Goal: Use online tool/utility: Utilize a website feature to perform a specific function

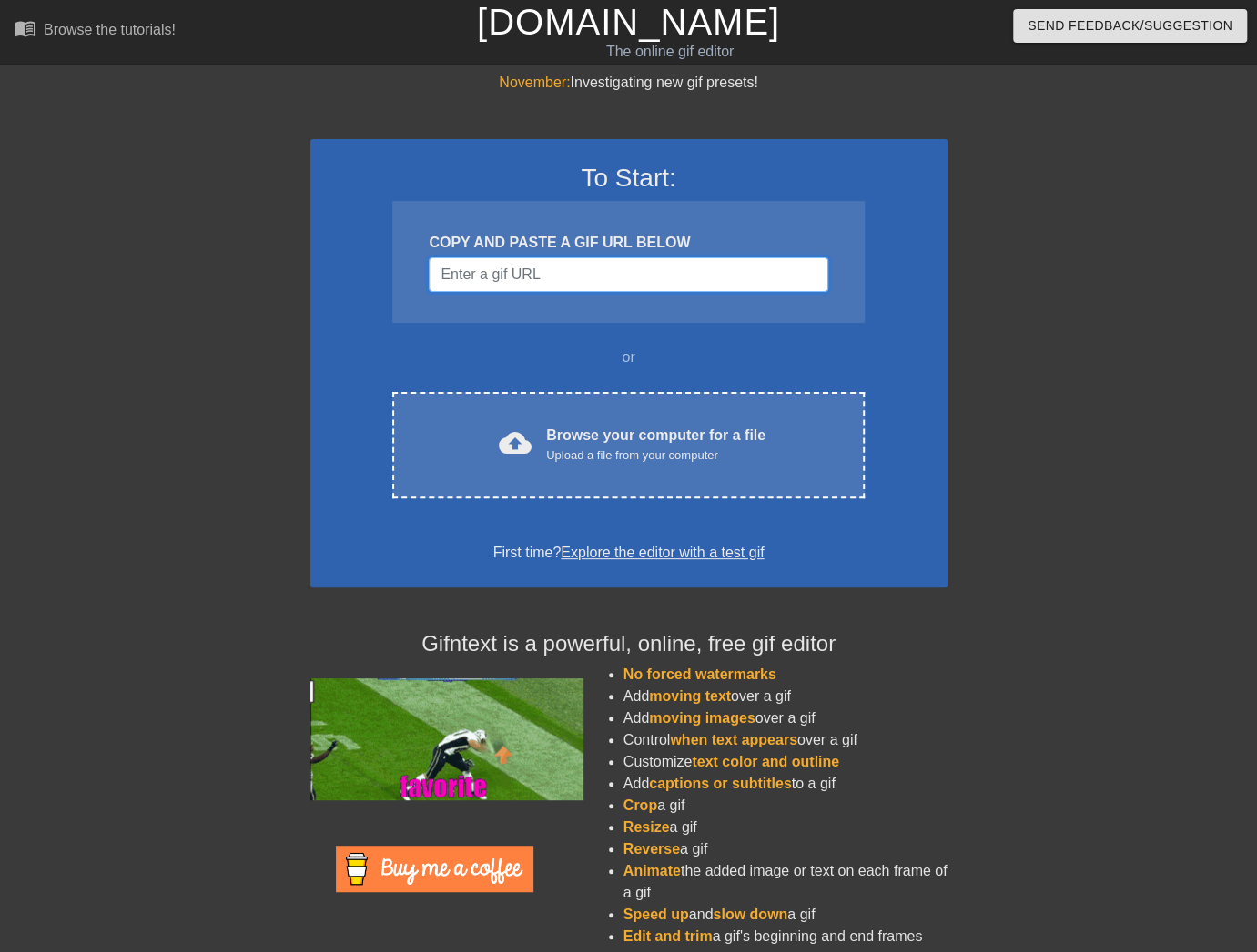
click at [577, 276] on input "Username" at bounding box center [628, 275] width 399 height 35
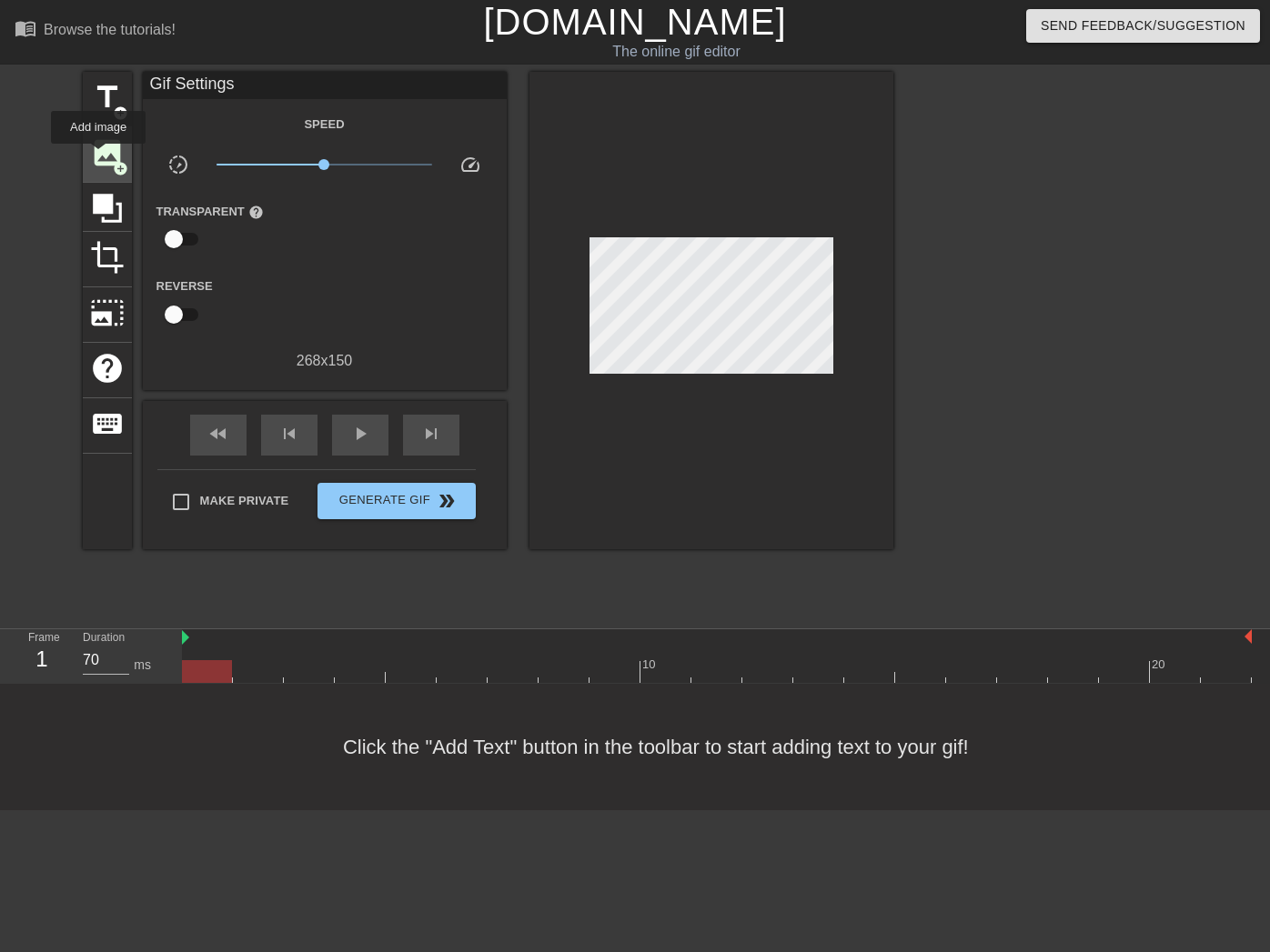
click at [114, 171] on span "add_circle" at bounding box center [121, 169] width 16 height 16
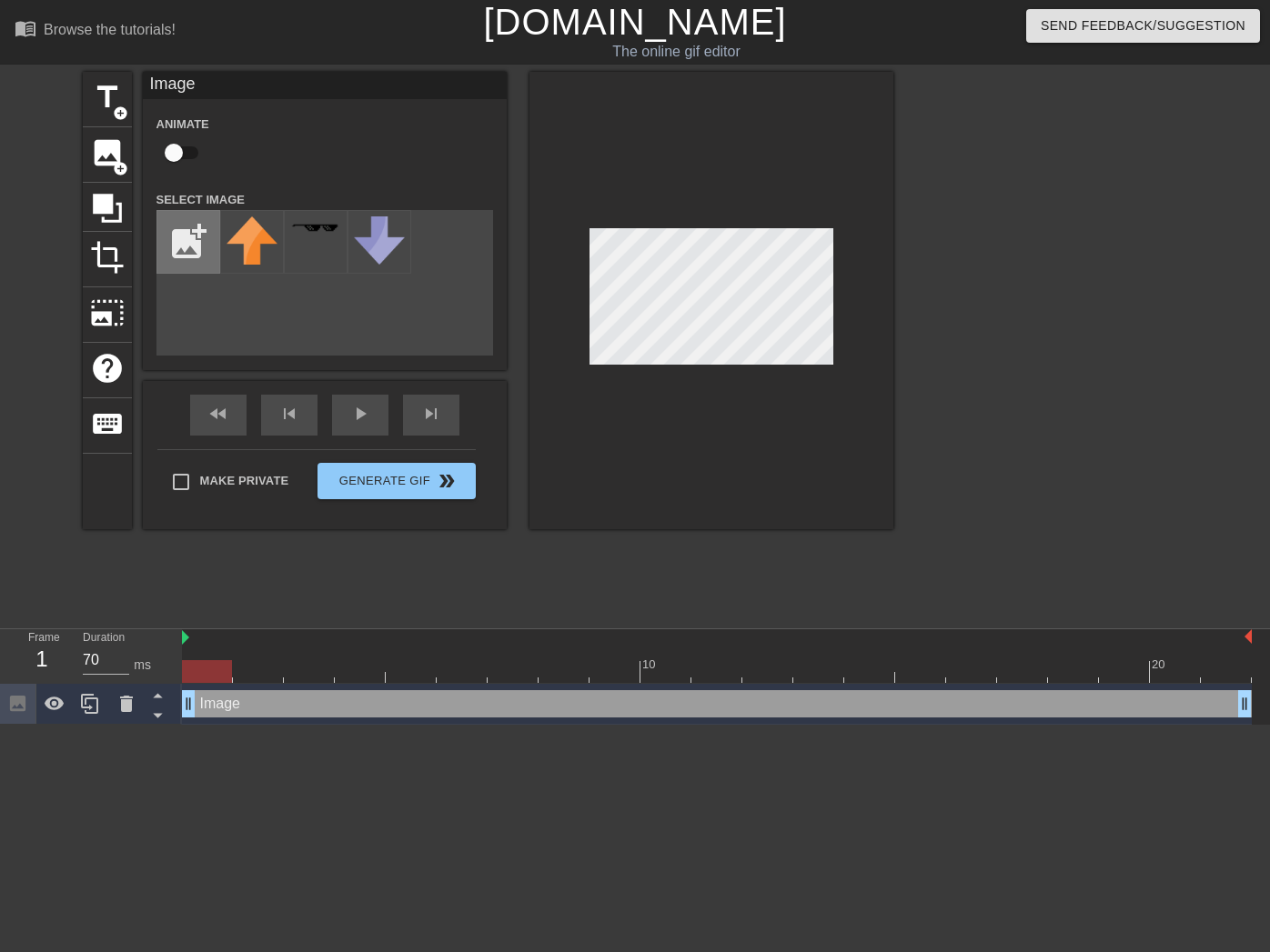
click at [190, 237] on input "file" at bounding box center [189, 242] width 62 height 61
type input "C:\fakepath\Untitledjjj.png"
click at [246, 258] on img at bounding box center [251, 246] width 51 height 60
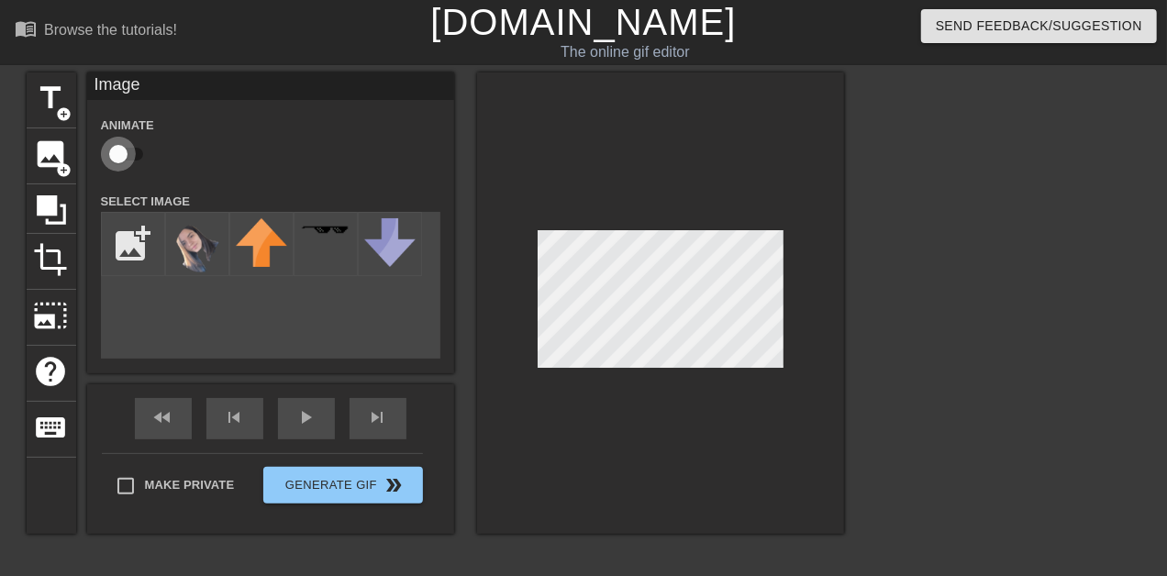
click at [119, 159] on input "checkbox" at bounding box center [118, 154] width 105 height 35
checkbox input "true"
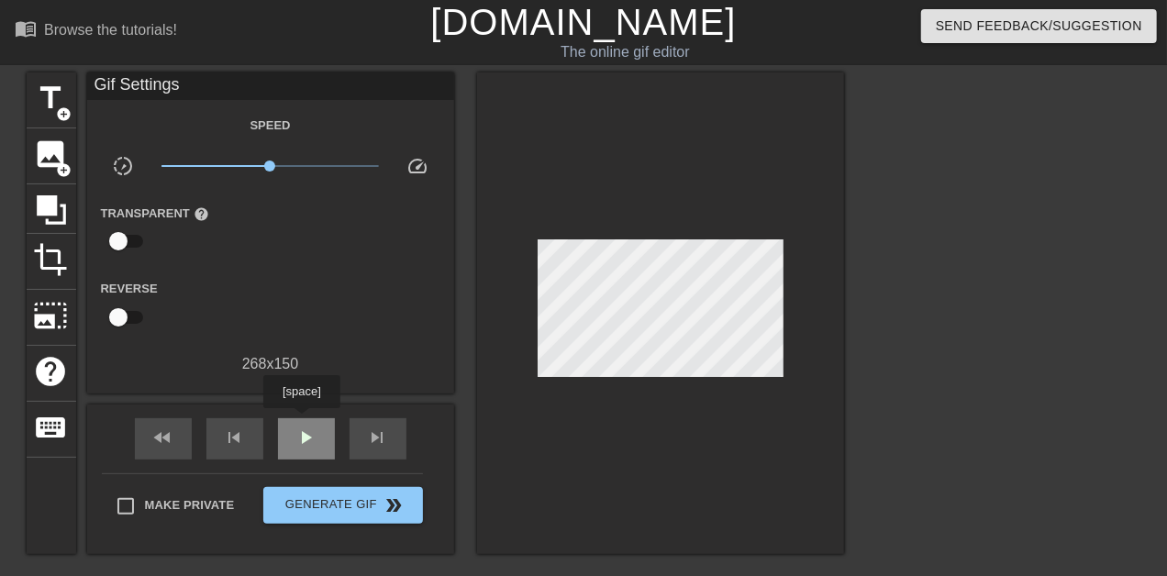
click at [301, 421] on div "play_arrow" at bounding box center [306, 438] width 57 height 41
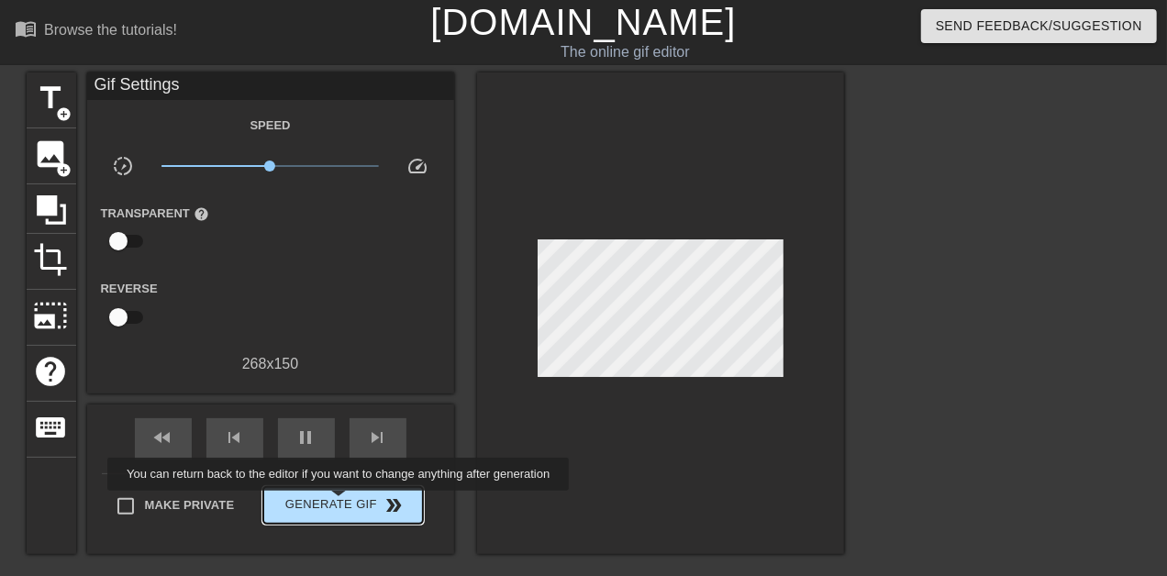
click at [341, 506] on span "Generate Gif double_arrow" at bounding box center [343, 505] width 144 height 22
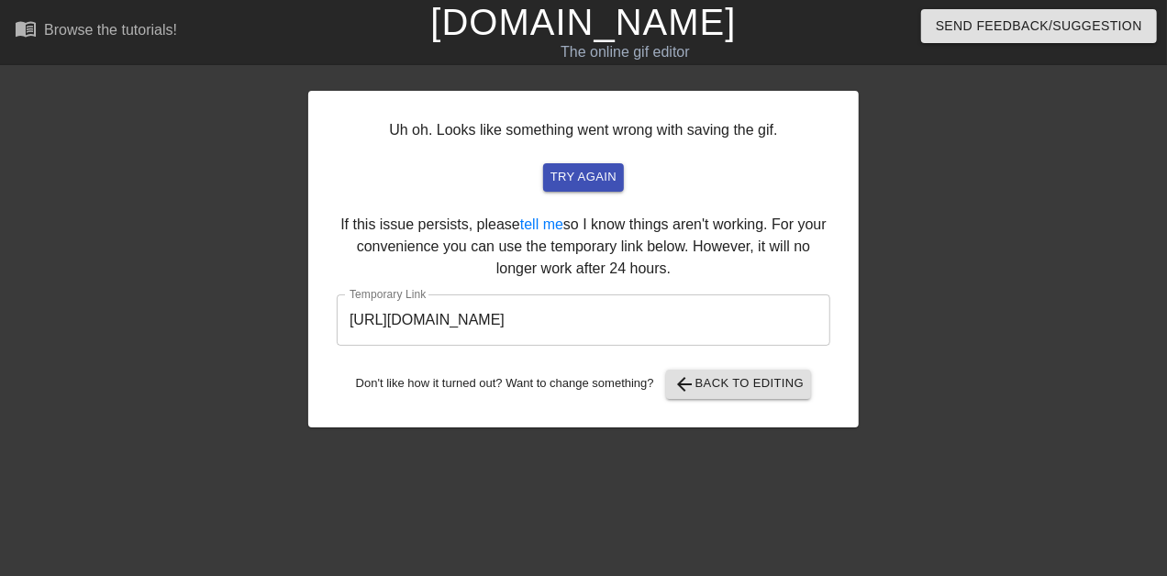
click at [657, 322] on input "[URL][DOMAIN_NAME]" at bounding box center [583, 319] width 493 height 51
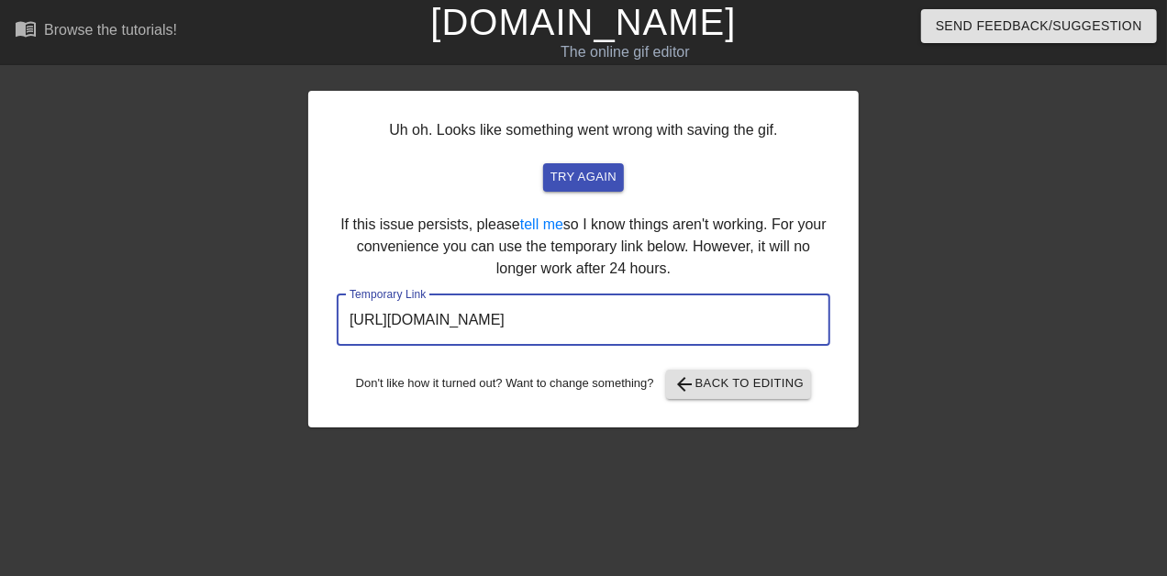
click at [657, 322] on input "[URL][DOMAIN_NAME]" at bounding box center [583, 319] width 493 height 51
